Goal: Task Accomplishment & Management: Manage account settings

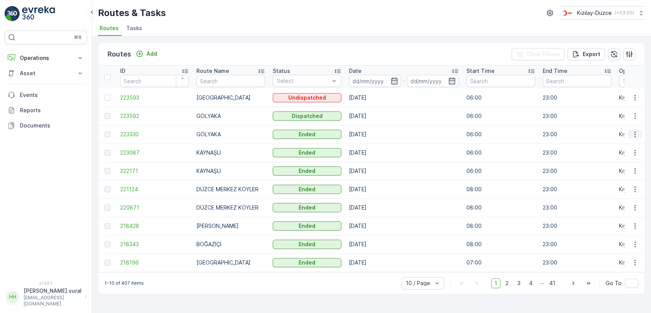
click at [636, 135] on icon "button" at bounding box center [635, 134] width 8 height 8
click at [629, 143] on span "See More Details" at bounding box center [617, 146] width 44 height 8
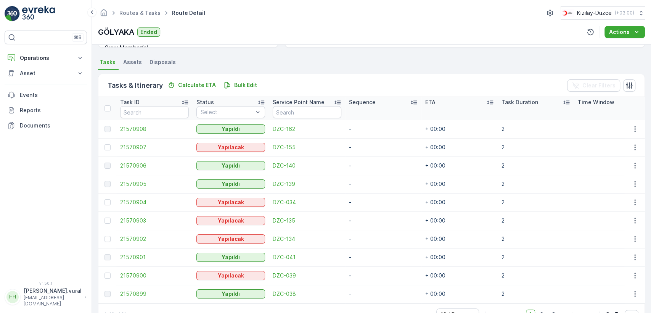
scroll to position [181, 0]
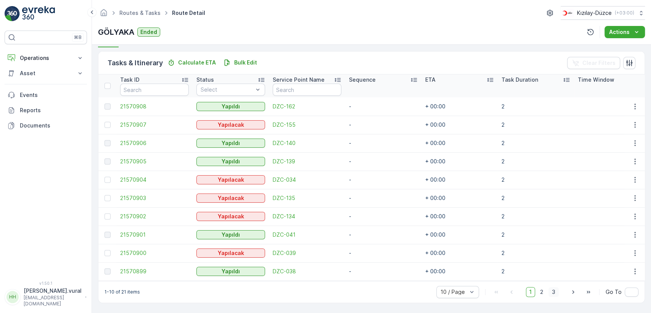
click at [550, 290] on span "3" at bounding box center [553, 292] width 10 height 10
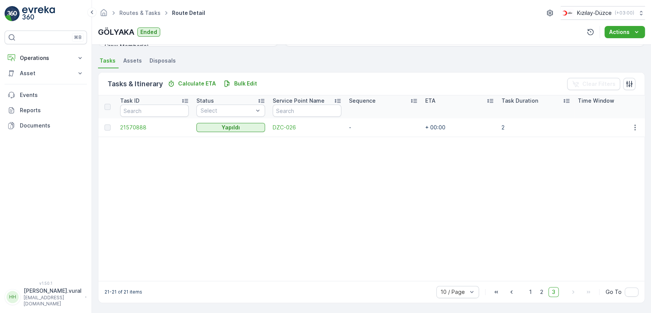
scroll to position [160, 0]
click at [542, 295] on span "2" at bounding box center [541, 292] width 10 height 10
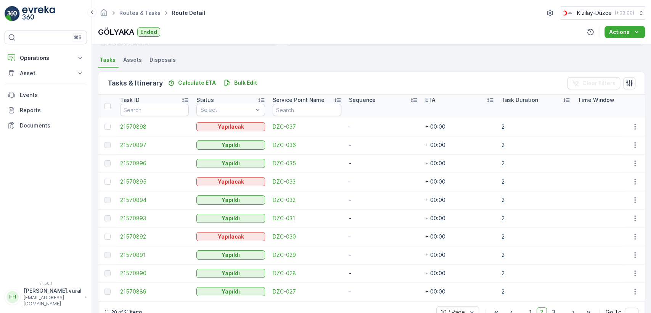
scroll to position [181, 0]
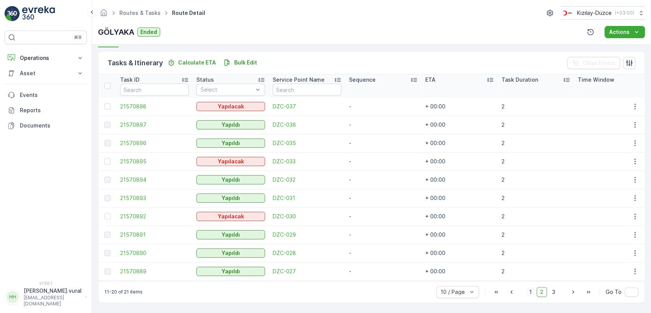
click at [532, 290] on span "1" at bounding box center [530, 292] width 9 height 10
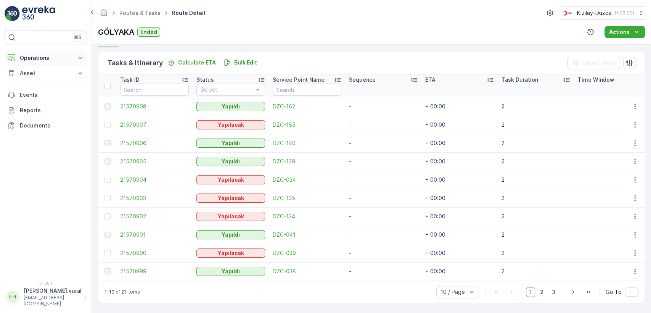
click at [40, 60] on p "Operations" at bounding box center [46, 58] width 52 height 8
click at [49, 97] on link "Routes & Tasks" at bounding box center [51, 92] width 71 height 11
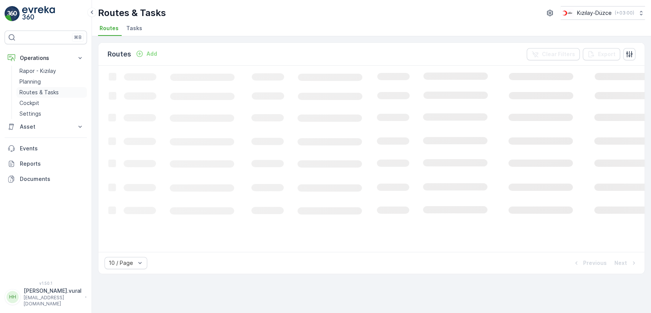
click at [50, 92] on p "Routes & Tasks" at bounding box center [38, 92] width 39 height 8
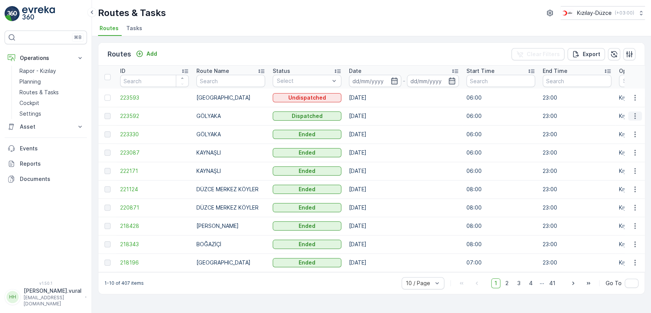
drag, startPoint x: 642, startPoint y: 114, endPoint x: 637, endPoint y: 114, distance: 5.0
click at [640, 114] on td at bounding box center [634, 116] width 21 height 18
click at [637, 114] on icon "button" at bounding box center [635, 116] width 8 height 8
click at [630, 126] on span "See More Details" at bounding box center [617, 127] width 44 height 8
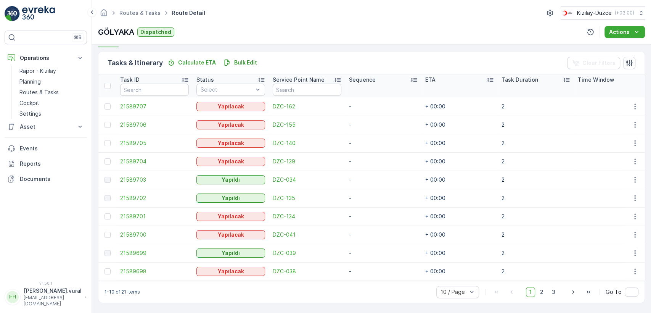
scroll to position [181, 0]
click at [554, 291] on span "3" at bounding box center [553, 292] width 10 height 10
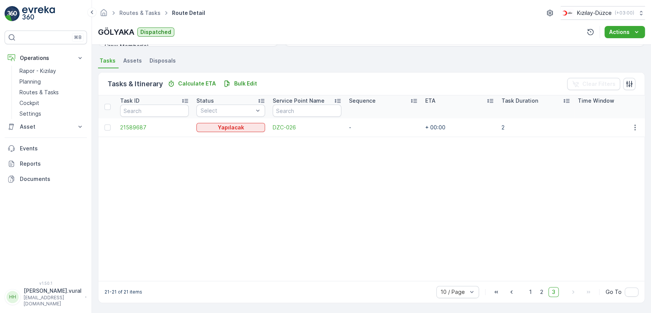
scroll to position [160, 0]
click at [41, 88] on p "Routes & Tasks" at bounding box center [38, 92] width 39 height 8
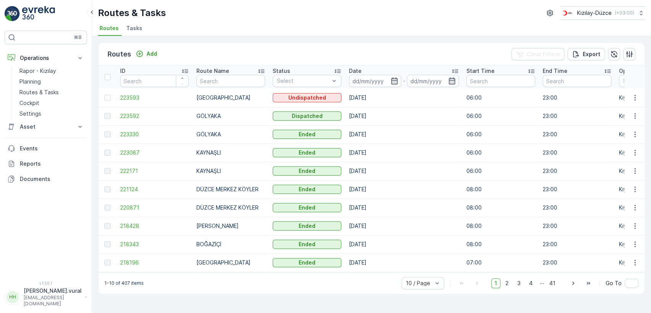
drag, startPoint x: 637, startPoint y: 131, endPoint x: 626, endPoint y: 136, distance: 12.6
click at [635, 131] on icon "button" at bounding box center [635, 134] width 8 height 8
click at [622, 142] on span "See More Details" at bounding box center [617, 146] width 44 height 8
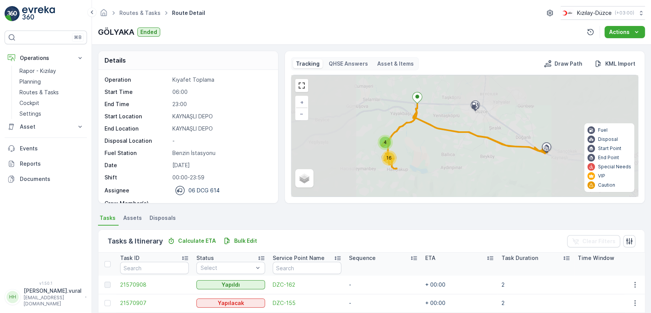
scroll to position [181, 0]
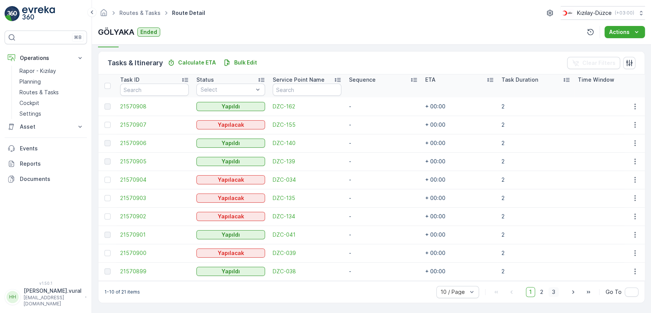
click at [557, 289] on span "3" at bounding box center [553, 292] width 10 height 10
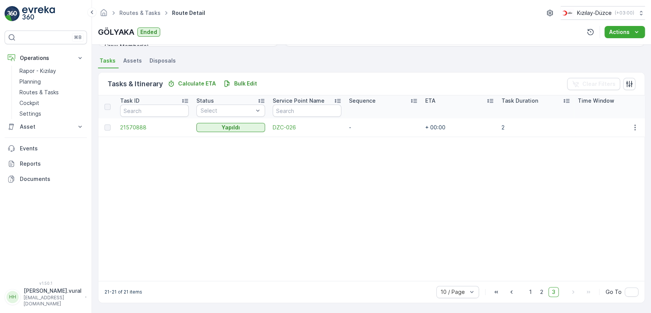
scroll to position [160, 0]
click at [541, 292] on span "2" at bounding box center [541, 292] width 10 height 10
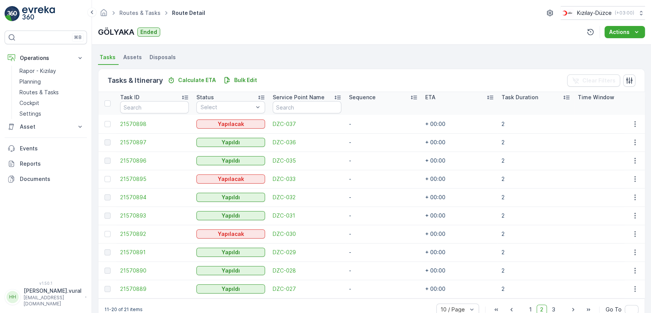
scroll to position [181, 0]
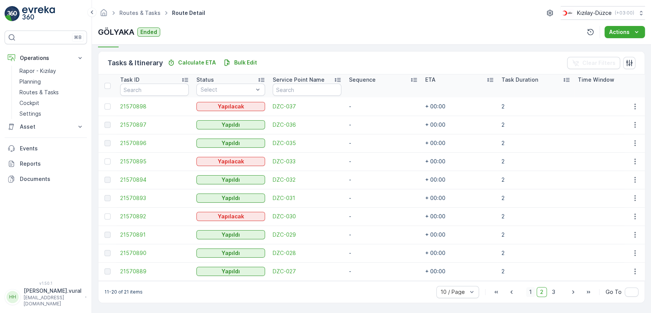
click at [527, 290] on span "1" at bounding box center [530, 292] width 9 height 10
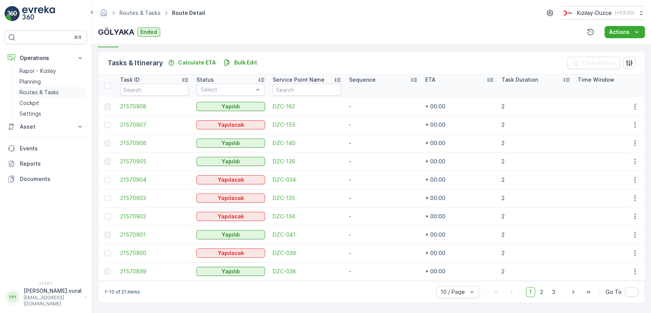
click at [59, 89] on link "Routes & Tasks" at bounding box center [51, 92] width 71 height 11
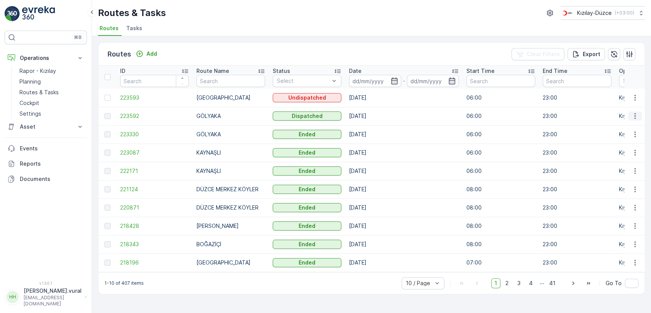
click at [637, 114] on icon "button" at bounding box center [635, 116] width 8 height 8
click at [627, 125] on span "See More Details" at bounding box center [617, 127] width 44 height 8
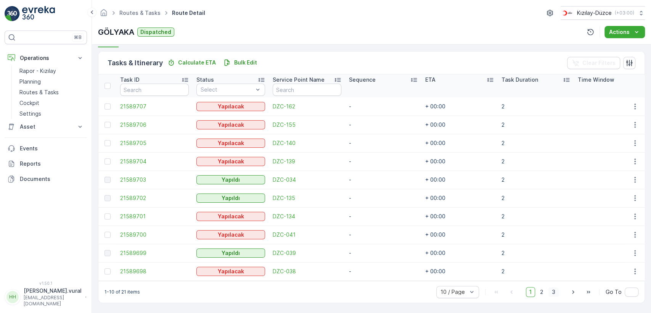
drag, startPoint x: 551, startPoint y: 292, endPoint x: 553, endPoint y: 275, distance: 17.3
click at [551, 293] on span "3" at bounding box center [553, 292] width 10 height 10
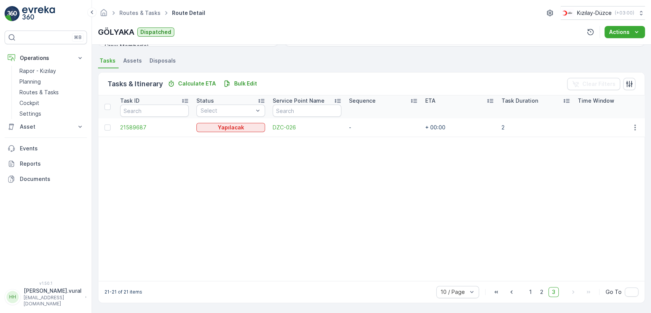
scroll to position [160, 0]
click at [633, 123] on icon "button" at bounding box center [635, 127] width 8 height 8
click at [616, 180] on div "Delete" at bounding box center [622, 181] width 58 height 11
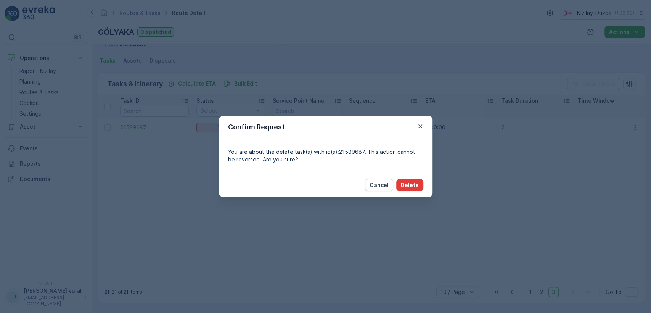
click at [414, 183] on p "Delete" at bounding box center [410, 185] width 18 height 8
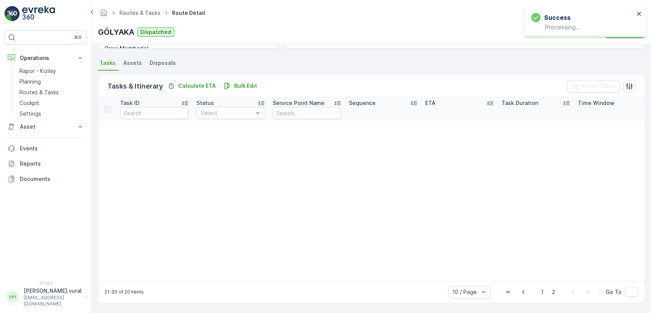
scroll to position [158, 0]
click at [551, 295] on span "2" at bounding box center [553, 292] width 10 height 10
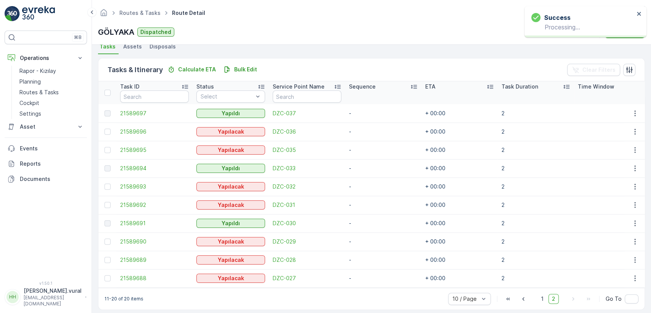
scroll to position [181, 0]
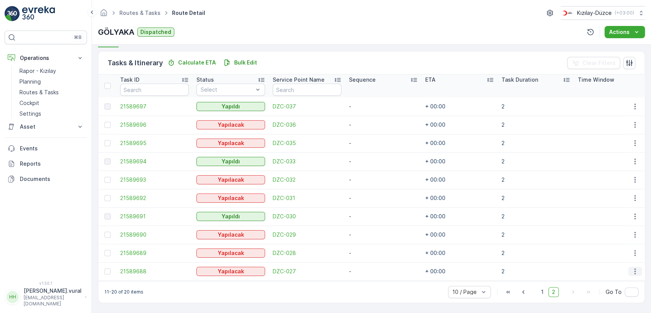
click at [635, 266] on button "button" at bounding box center [635, 270] width 14 height 9
click at [611, 260] on div "Delete" at bounding box center [622, 256] width 58 height 11
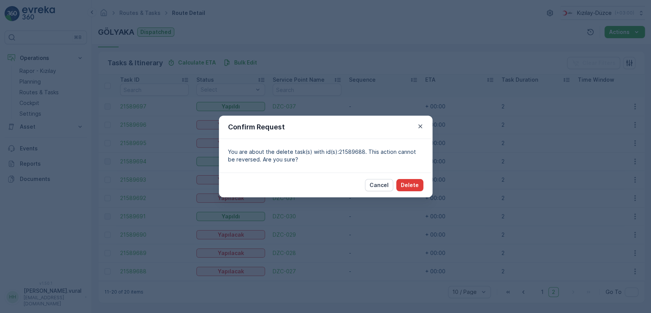
click at [417, 185] on p "Delete" at bounding box center [410, 185] width 18 height 8
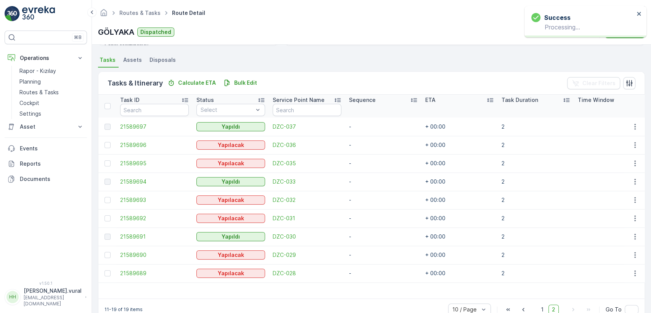
scroll to position [179, 0]
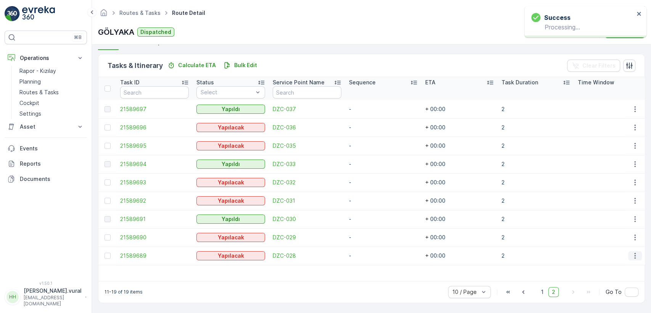
click at [635, 252] on icon "button" at bounding box center [635, 256] width 8 height 8
click at [619, 241] on div "Delete" at bounding box center [622, 240] width 58 height 11
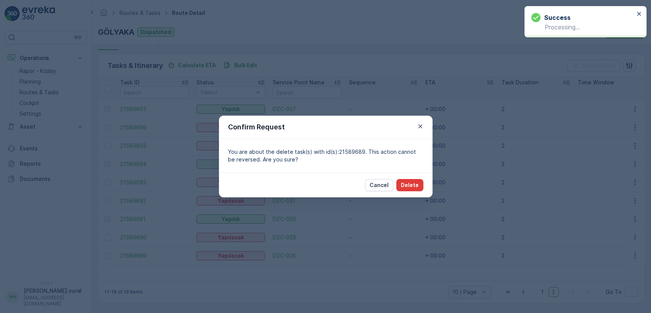
click at [412, 183] on p "Delete" at bounding box center [410, 185] width 18 height 8
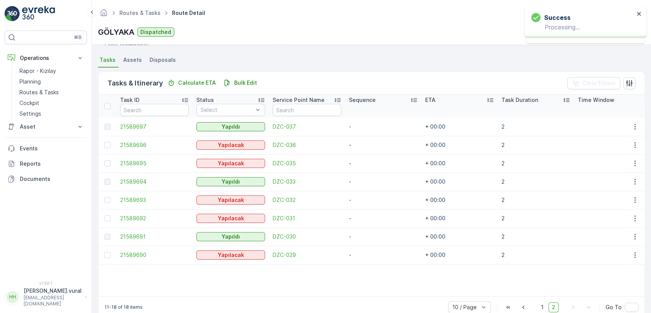
scroll to position [176, 0]
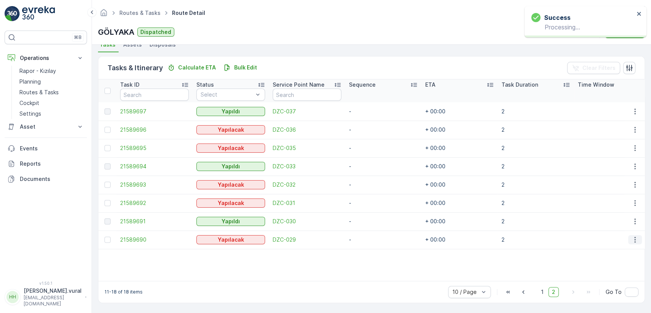
click at [632, 236] on icon "button" at bounding box center [635, 240] width 8 height 8
click at [608, 290] on span "Delete" at bounding box center [605, 294] width 18 height 8
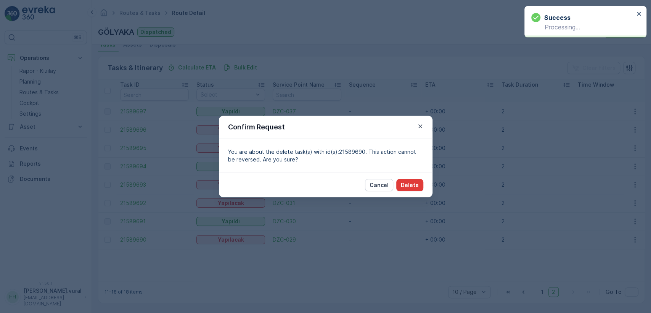
click at [411, 186] on p "Delete" at bounding box center [410, 185] width 18 height 8
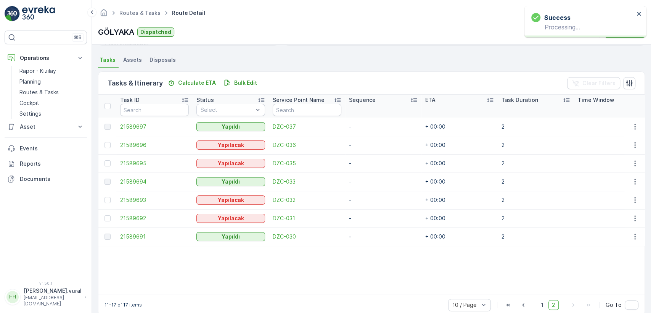
scroll to position [174, 0]
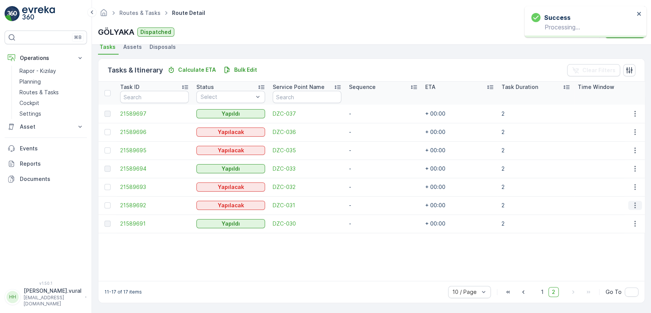
click at [634, 202] on icon "button" at bounding box center [635, 205] width 8 height 8
click at [616, 261] on div "Delete" at bounding box center [622, 259] width 58 height 11
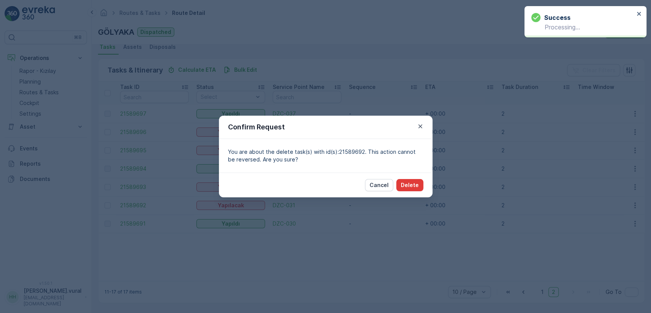
drag, startPoint x: 424, startPoint y: 189, endPoint x: 413, endPoint y: 181, distance: 13.8
click at [424, 189] on div "Cancel Delete" at bounding box center [325, 184] width 213 height 25
click at [412, 179] on button "Delete" at bounding box center [409, 185] width 27 height 12
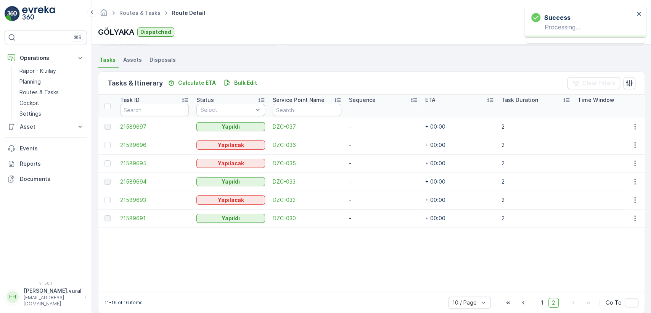
scroll to position [172, 0]
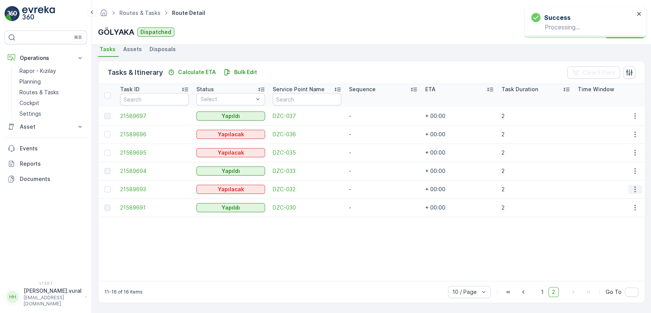
click at [631, 185] on icon "button" at bounding box center [635, 189] width 8 height 8
click at [607, 241] on span "Delete" at bounding box center [605, 243] width 18 height 8
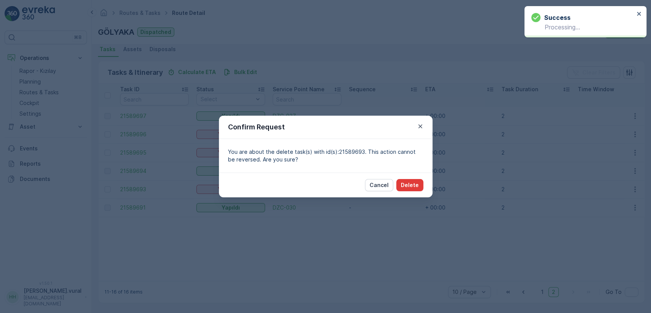
click at [415, 184] on p "Delete" at bounding box center [410, 185] width 18 height 8
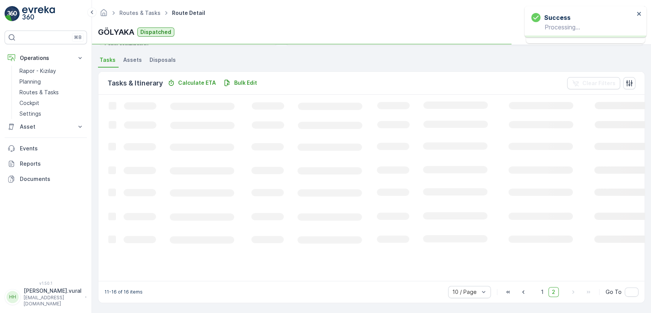
scroll to position [170, 0]
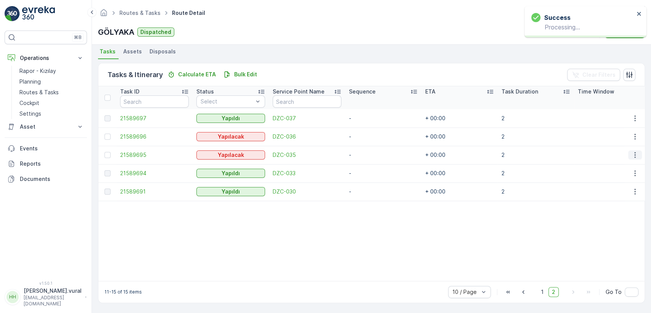
click at [631, 151] on icon "button" at bounding box center [635, 155] width 8 height 8
click at [604, 209] on span "Delete" at bounding box center [605, 209] width 18 height 8
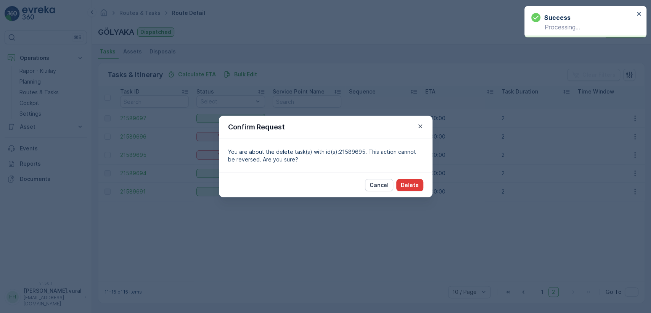
click at [406, 185] on p "Delete" at bounding box center [410, 185] width 18 height 8
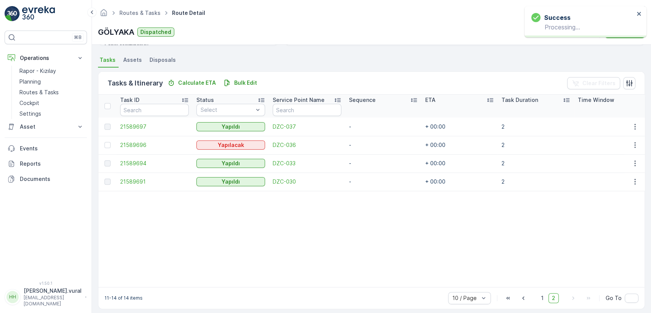
scroll to position [167, 0]
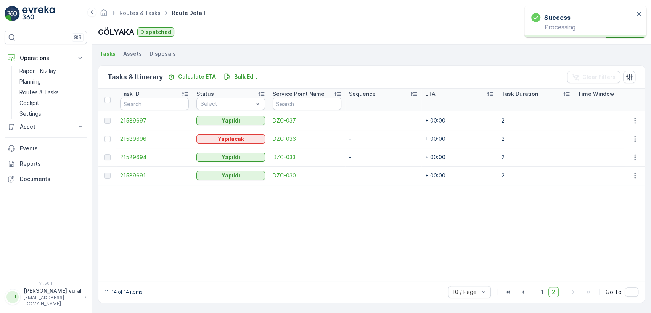
click at [633, 130] on td at bounding box center [634, 139] width 21 height 18
click at [631, 130] on td at bounding box center [634, 139] width 21 height 18
click at [631, 135] on icon "button" at bounding box center [635, 139] width 8 height 8
click at [621, 188] on div "Delete" at bounding box center [622, 193] width 58 height 11
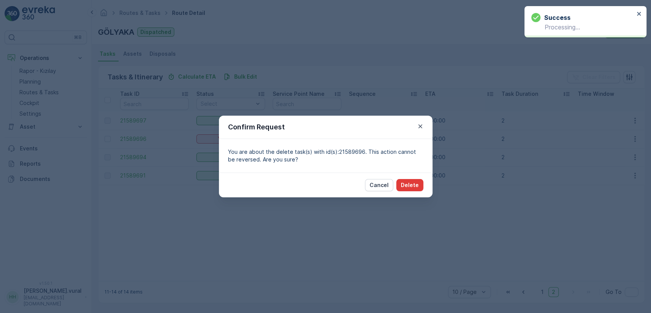
click at [412, 181] on p "Delete" at bounding box center [410, 185] width 18 height 8
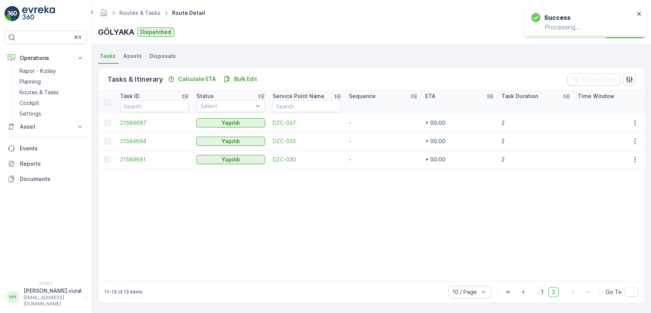
click at [544, 291] on span "1" at bounding box center [541, 292] width 9 height 10
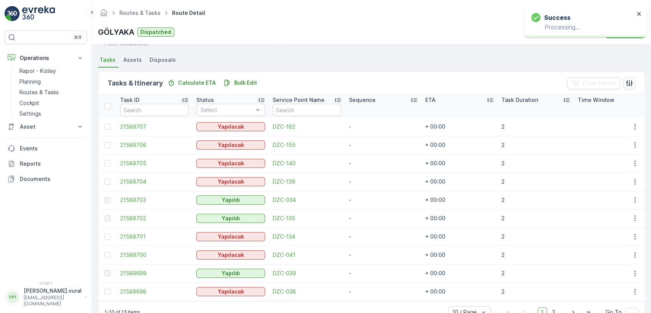
scroll to position [167, 0]
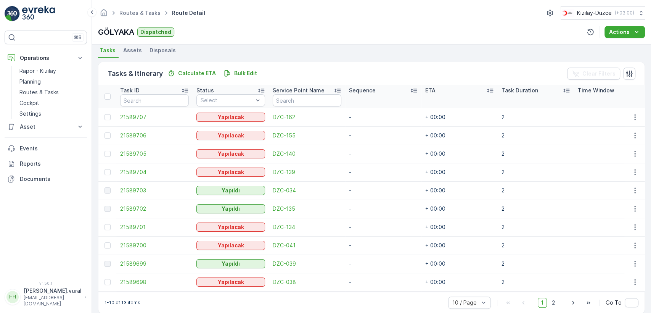
click at [547, 303] on div "1 2" at bounding box center [547, 302] width 21 height 10
click at [550, 302] on span "2" at bounding box center [553, 302] width 10 height 10
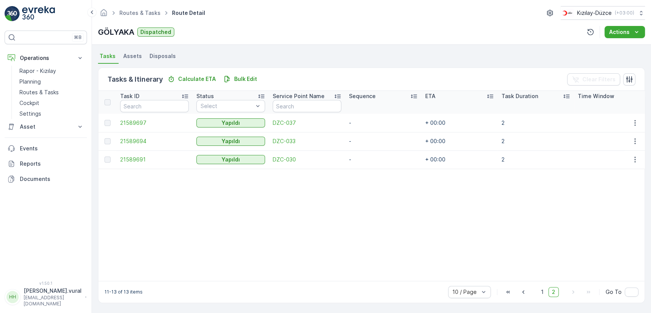
scroll to position [165, 0]
click at [536, 303] on div "Tasks & Itinerary Calculate ETA Bulk Edit Clear Filters Task ID Status Select S…" at bounding box center [371, 185] width 547 height 243
click at [543, 293] on span "1" at bounding box center [541, 292] width 9 height 10
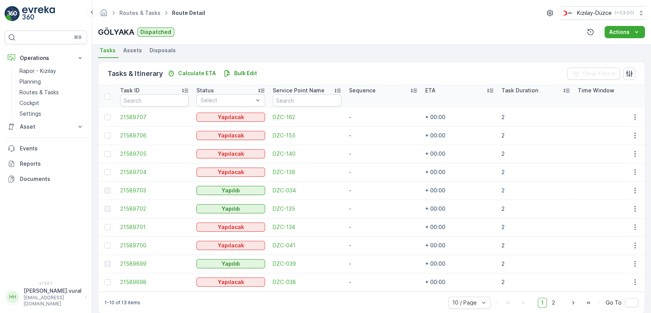
click at [637, 287] on td at bounding box center [634, 282] width 21 height 18
drag, startPoint x: 634, startPoint y: 280, endPoint x: 625, endPoint y: 284, distance: 10.1
click at [634, 280] on icon "button" at bounding box center [635, 282] width 8 height 8
click at [614, 270] on div "Delete" at bounding box center [622, 270] width 58 height 11
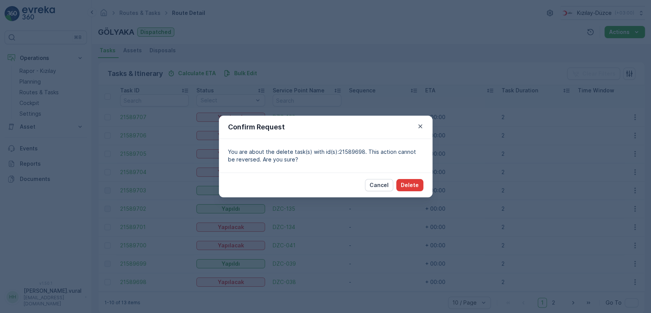
click at [418, 184] on p "Delete" at bounding box center [410, 185] width 18 height 8
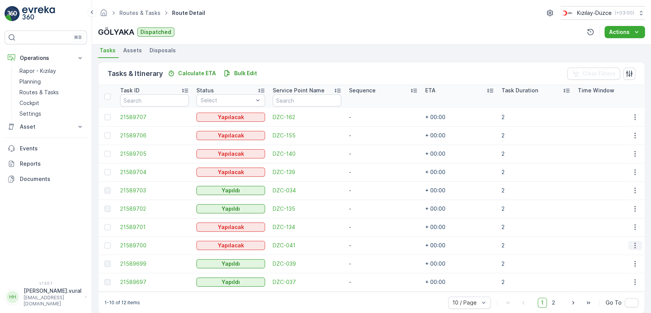
click at [628, 242] on button "button" at bounding box center [635, 244] width 14 height 9
click at [609, 297] on div "Delete" at bounding box center [622, 302] width 58 height 11
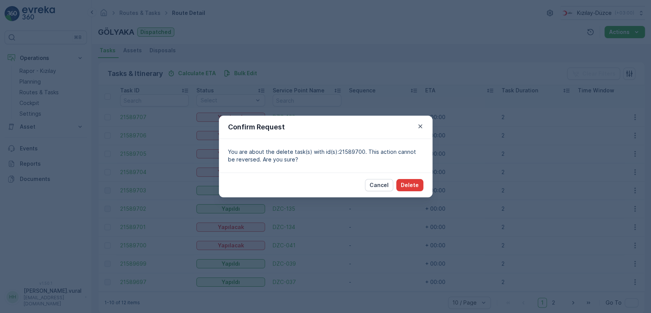
click at [406, 188] on p "Delete" at bounding box center [410, 185] width 18 height 8
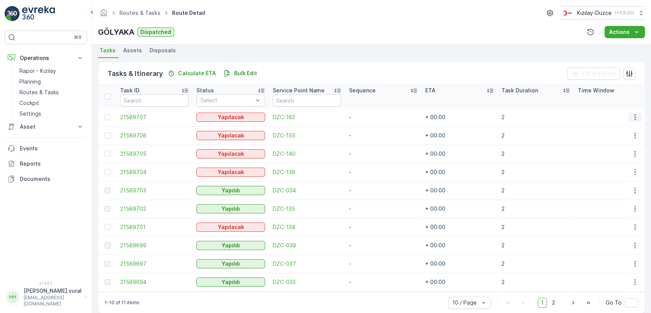
click at [629, 112] on button "button" at bounding box center [635, 116] width 14 height 9
click at [628, 116] on button "button" at bounding box center [635, 116] width 14 height 9
click at [615, 172] on div "Delete" at bounding box center [622, 174] width 58 height 11
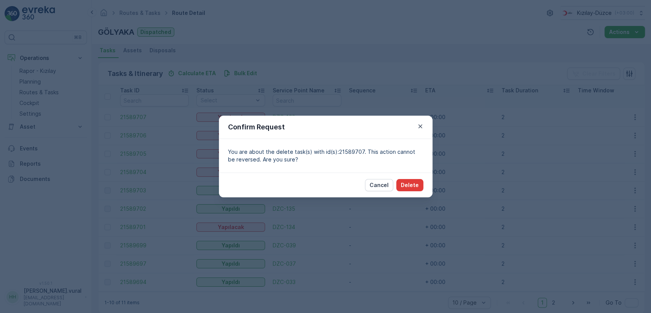
click at [409, 182] on p "Delete" at bounding box center [410, 185] width 18 height 8
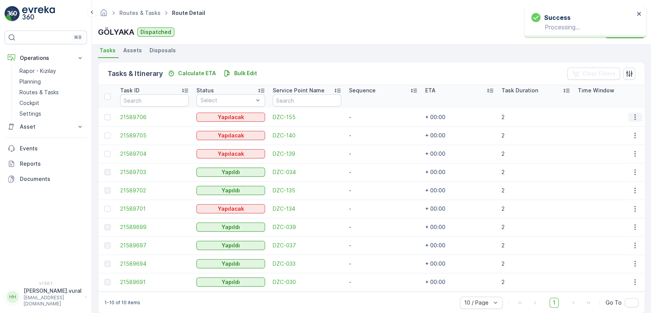
click at [630, 112] on button "button" at bounding box center [635, 116] width 14 height 9
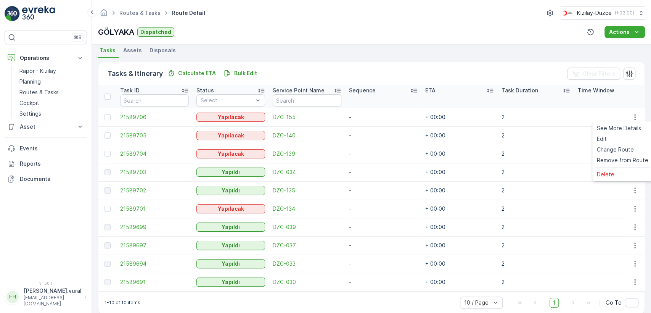
click at [503, 163] on td "2" at bounding box center [535, 172] width 76 height 18
click at [634, 134] on icon "button" at bounding box center [635, 135] width 8 height 8
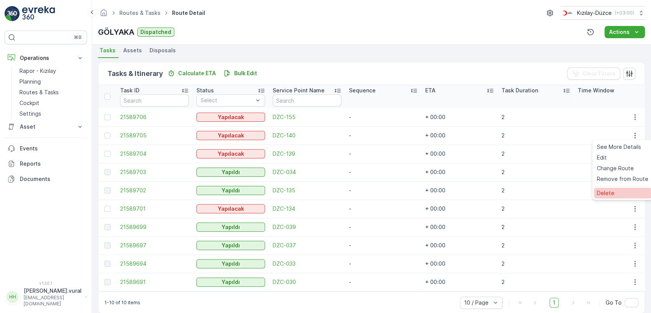
click at [609, 196] on span "Delete" at bounding box center [605, 193] width 18 height 8
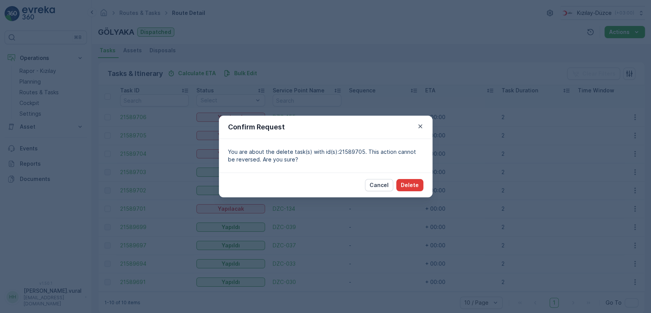
click at [406, 181] on p "Delete" at bounding box center [410, 185] width 18 height 8
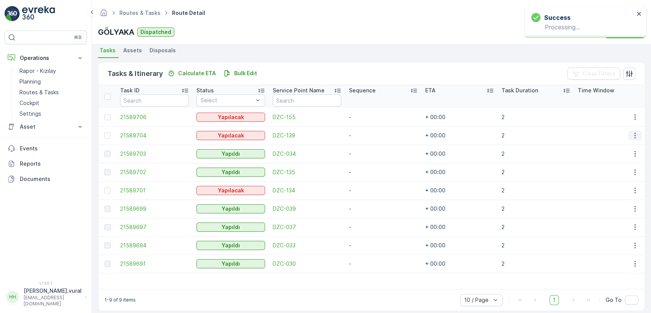
click at [628, 135] on button "button" at bounding box center [635, 135] width 14 height 9
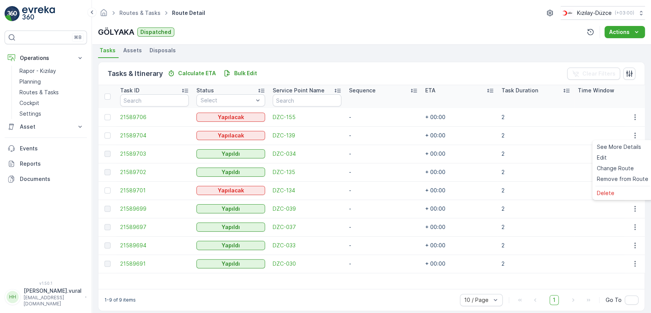
click at [609, 186] on ul "See More Details Edit Change Route Remove from Route Delete" at bounding box center [622, 170] width 61 height 60
click at [606, 189] on span "Delete" at bounding box center [605, 193] width 18 height 8
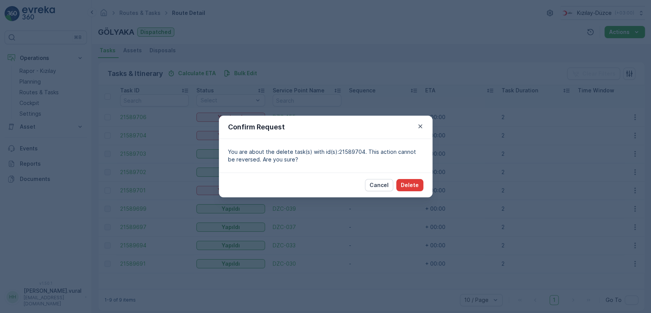
click at [416, 183] on p "Delete" at bounding box center [410, 185] width 18 height 8
